Goal: Information Seeking & Learning: Understand process/instructions

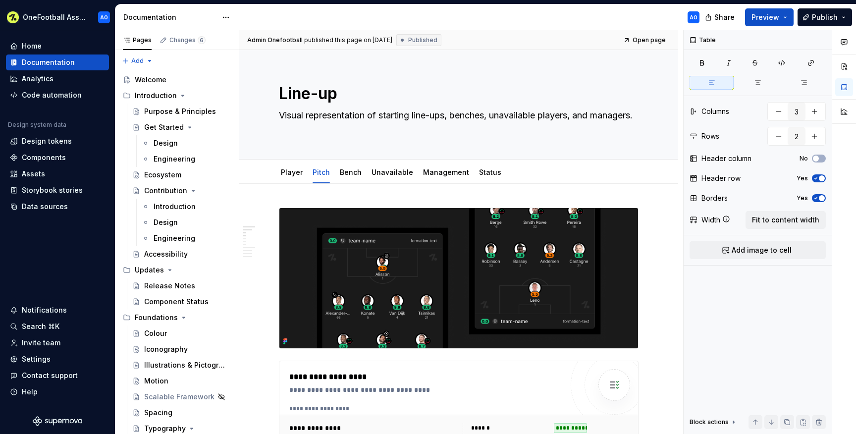
scroll to position [477, 0]
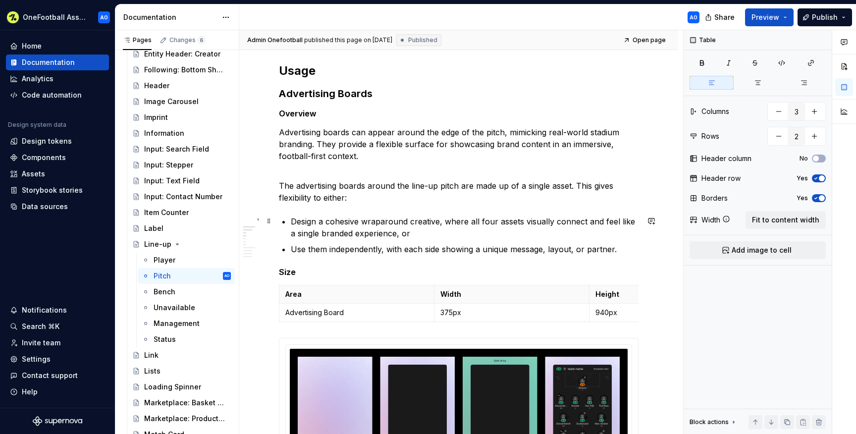
click at [326, 237] on p "Design a cohesive wraparound creative, where all four assets visually connect a…" at bounding box center [465, 227] width 348 height 24
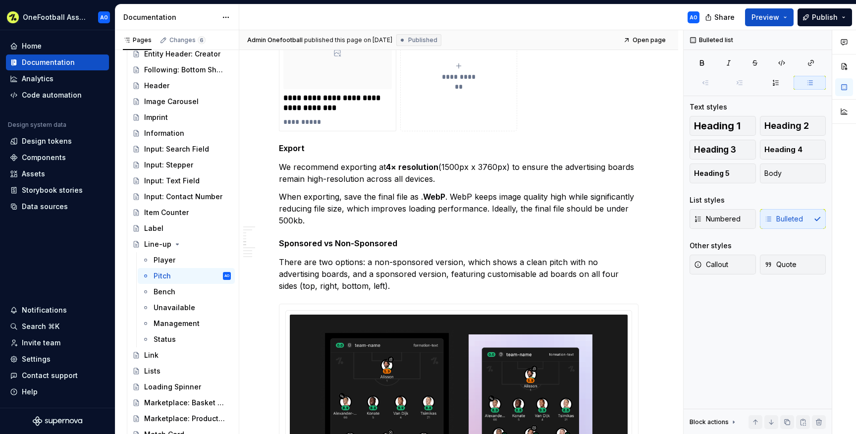
scroll to position [1292, 0]
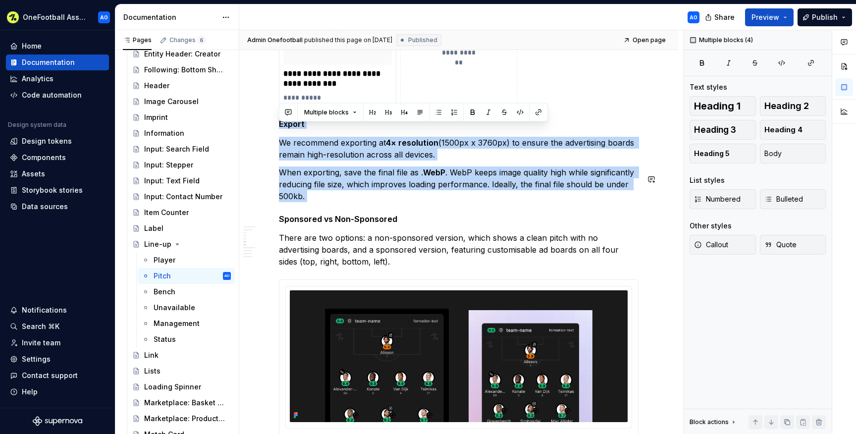
drag, startPoint x: 279, startPoint y: 129, endPoint x: 367, endPoint y: 220, distance: 126.4
copy div "Export We recommend exporting at 4× resolution (1500px x 3760px) to ensure the …"
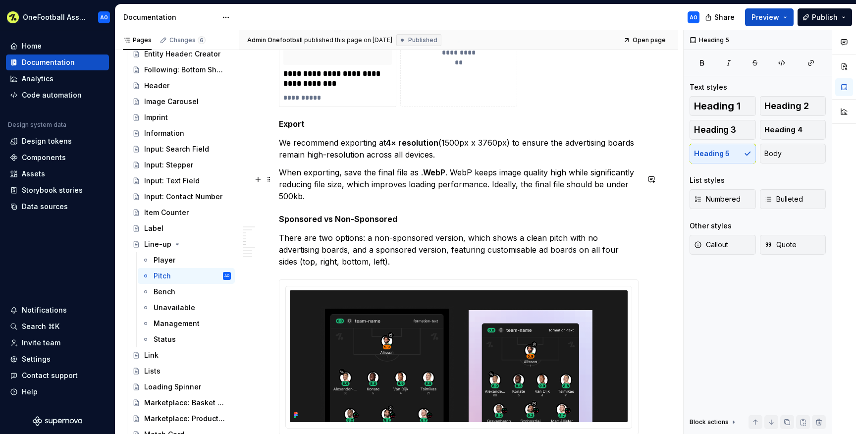
click at [426, 199] on p "When exporting, save the final file as . WebP . WebP keeps image quality high w…" at bounding box center [459, 184] width 360 height 36
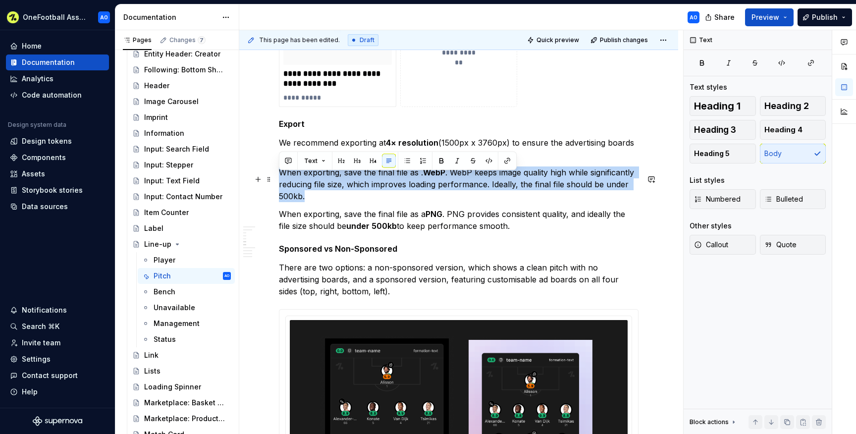
drag, startPoint x: 311, startPoint y: 206, endPoint x: 282, endPoint y: 180, distance: 38.3
click at [282, 180] on p "When exporting, save the final file as . WebP . WebP keeps image quality high w…" at bounding box center [459, 184] width 360 height 36
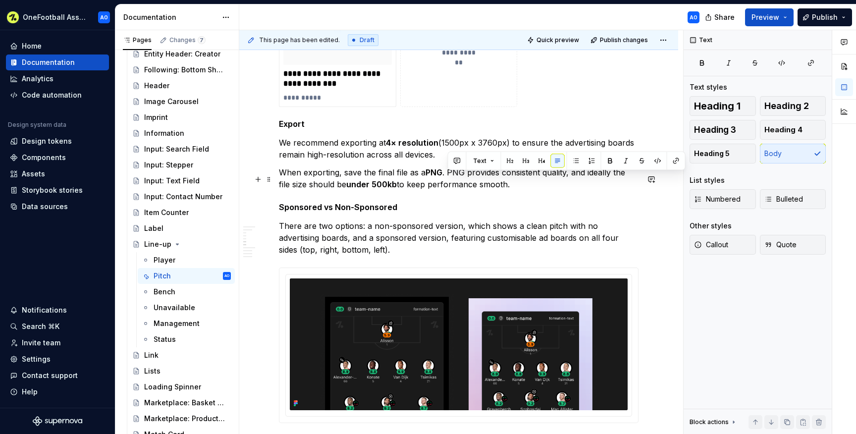
drag, startPoint x: 519, startPoint y: 196, endPoint x: 447, endPoint y: 181, distance: 73.8
click at [447, 181] on p "When exporting, save the final file as a PNG . PNG provides consistent quality,…" at bounding box center [459, 178] width 360 height 24
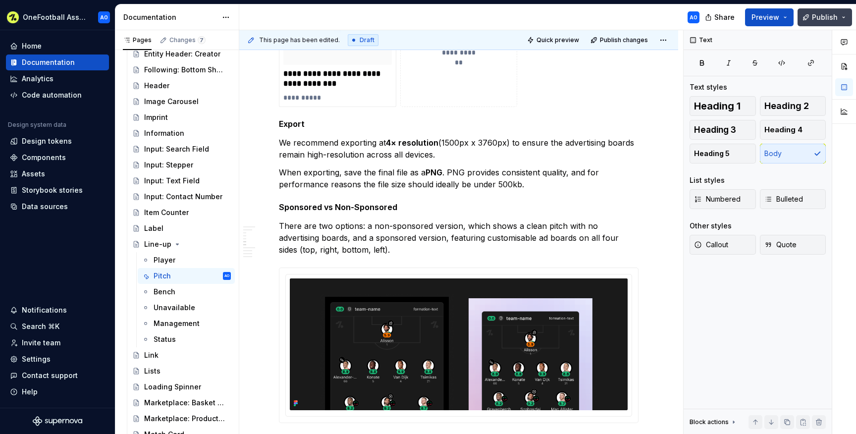
click at [812, 15] on button "Publish" at bounding box center [824, 17] width 54 height 18
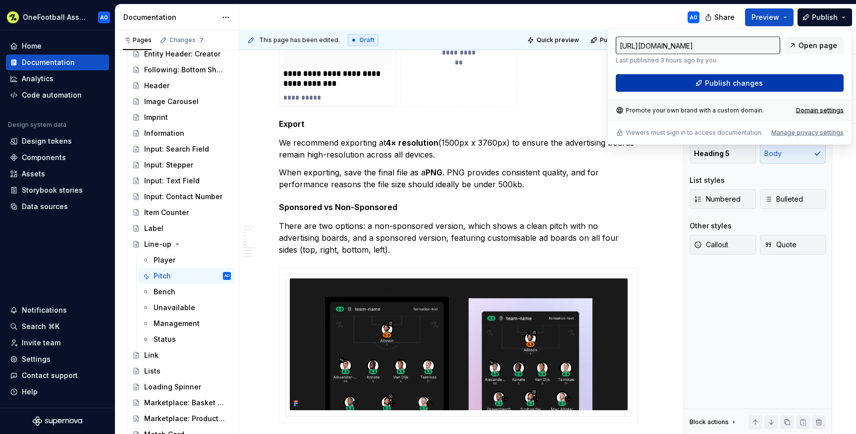
click at [733, 83] on span "Publish changes" at bounding box center [734, 83] width 58 height 10
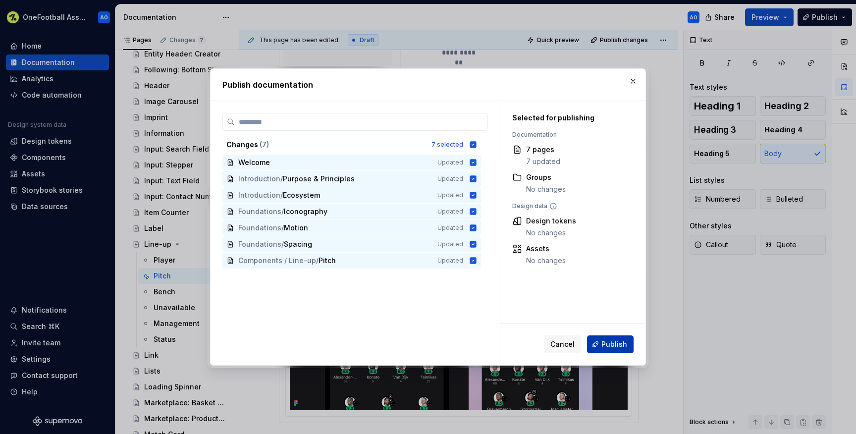
click at [604, 343] on span "Publish" at bounding box center [614, 344] width 26 height 10
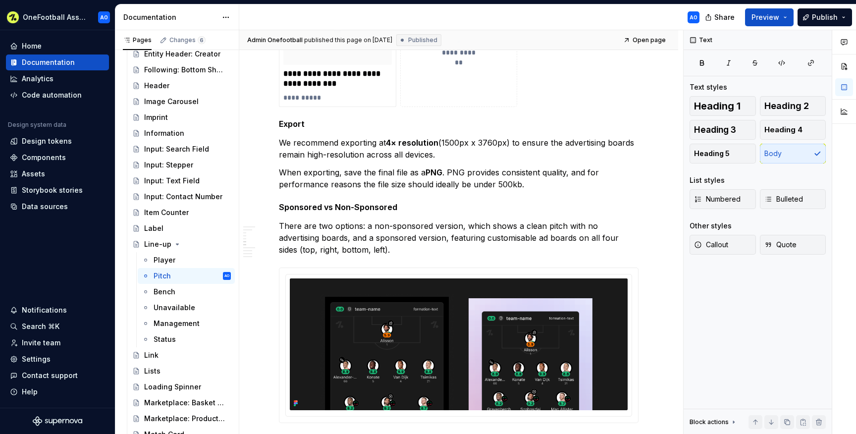
type textarea "*"
